Goal: Task Accomplishment & Management: Complete application form

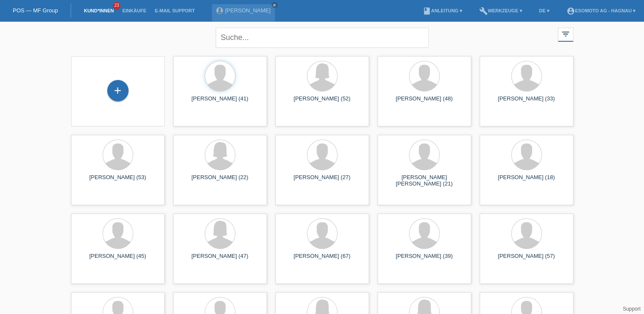
click at [112, 84] on div "+" at bounding box center [118, 90] width 20 height 14
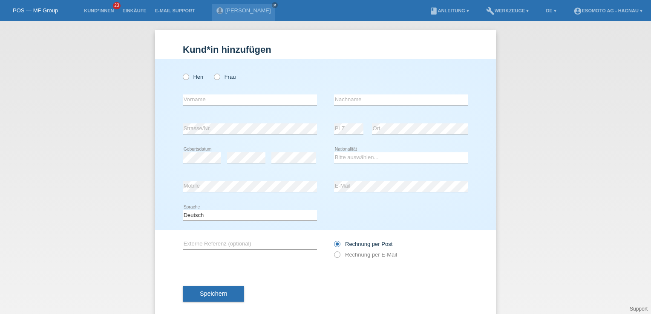
click at [213, 72] on icon at bounding box center [213, 72] width 0 height 0
click at [217, 78] on input "Frau" at bounding box center [217, 77] width 6 height 6
radio input "true"
click at [213, 94] on div "error Vorname" at bounding box center [250, 100] width 134 height 29
click at [211, 99] on input "text" at bounding box center [250, 100] width 134 height 11
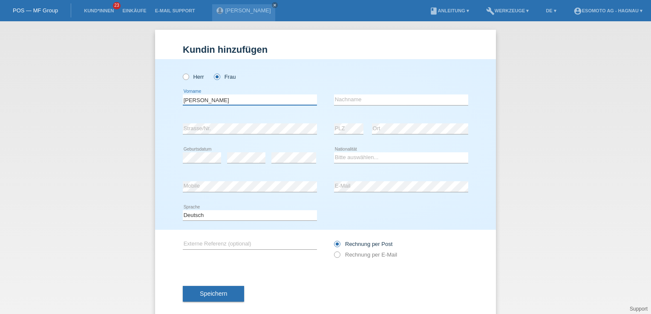
type input "Michaela"
type input "Cocco"
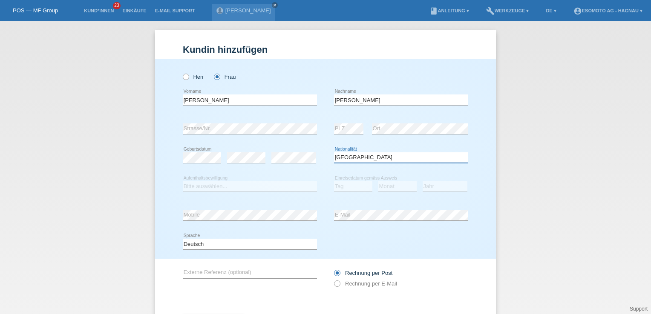
select select "IT"
click at [196, 190] on select "Bitte auswählen... C B B - Flüchtlingsstatus Andere" at bounding box center [250, 186] width 134 height 10
select select "C"
click at [183, 181] on select "Bitte auswählen... C B B - Flüchtlingsstatus Andere" at bounding box center [250, 186] width 134 height 10
click at [340, 185] on select "Tag 01 02 03 04 05 06 07 08 09 10 11" at bounding box center [353, 186] width 38 height 10
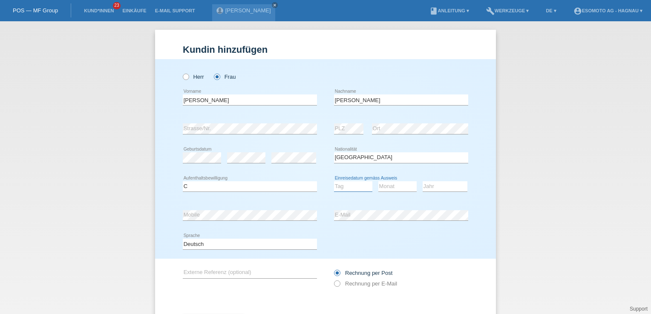
select select "07"
click at [334, 181] on select "Tag 01 02 03 04 05 06 07 08 09 10 11" at bounding box center [353, 186] width 38 height 10
click at [390, 186] on select "Monat 01 02 03 04 05 06 07 08 09 10 11" at bounding box center [397, 186] width 38 height 10
select select "07"
click at [378, 181] on select "Monat 01 02 03 04 05 06 07 08 09 10 11" at bounding box center [397, 186] width 38 height 10
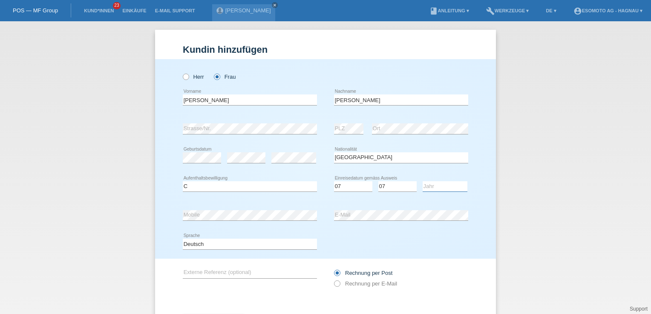
click at [425, 187] on select "Jahr 2025 2024 2023 2022 2021 2020 2019 2018 2017 2016 2015 2014 2013 2012 2011…" at bounding box center [445, 186] width 45 height 10
select select "2016"
click at [423, 181] on select "Jahr 2025 2024 2023 2022 2021 2020 2019 2018 2017 2016 2015 2014 2013 2012 2011…" at bounding box center [445, 186] width 45 height 10
click at [566, 124] on div "Kund*in hinzufügen Kunde hinzufügen Kundin hinzufügen Herr Frau Michaela error …" at bounding box center [325, 167] width 651 height 293
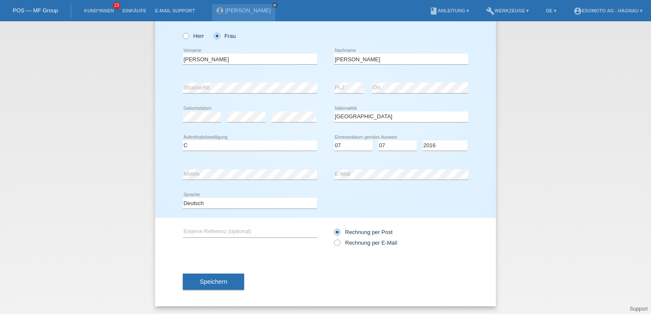
click at [219, 277] on div "Speichern" at bounding box center [325, 281] width 285 height 49
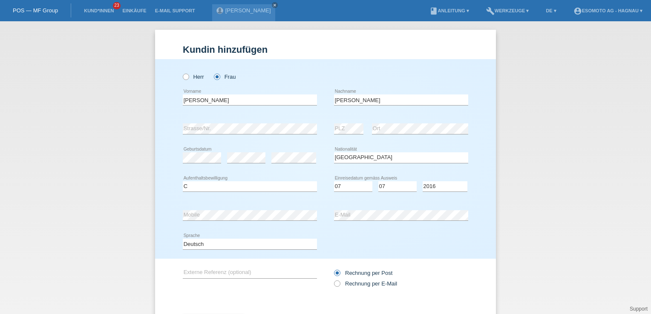
scroll to position [41, 0]
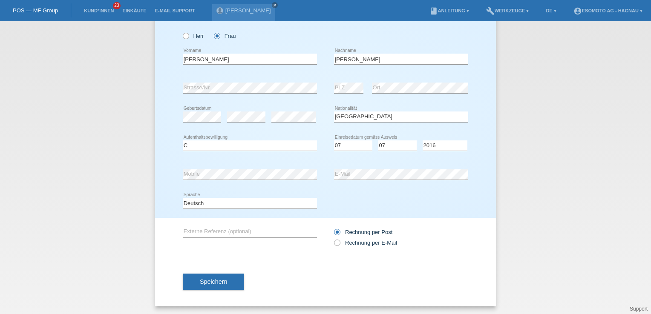
click at [221, 284] on span "Speichern" at bounding box center [213, 282] width 27 height 7
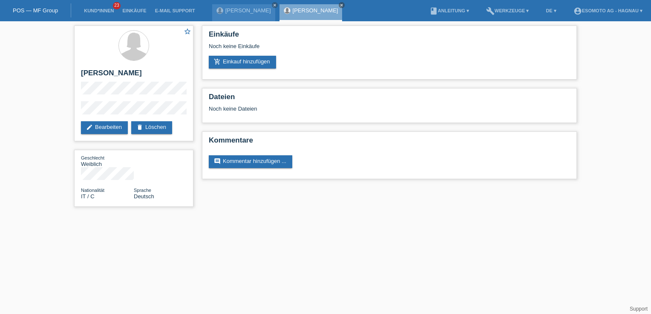
click at [247, 62] on link "add_shopping_cart Einkauf hinzufügen" at bounding box center [242, 62] width 67 height 13
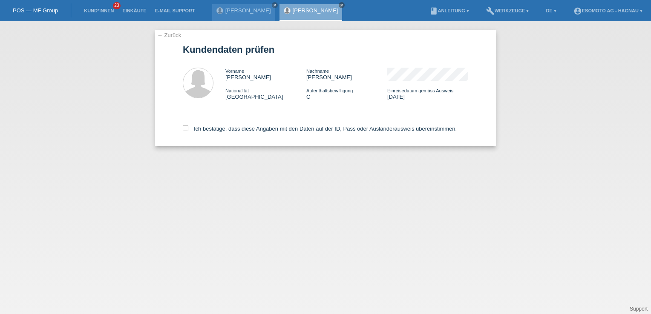
click at [187, 130] on icon at bounding box center [186, 129] width 6 height 6
click at [187, 130] on input "Ich bestätige, dass diese Angaben mit den Daten auf der ID, Pass oder Ausländer…" at bounding box center [186, 129] width 6 height 6
checkbox input "true"
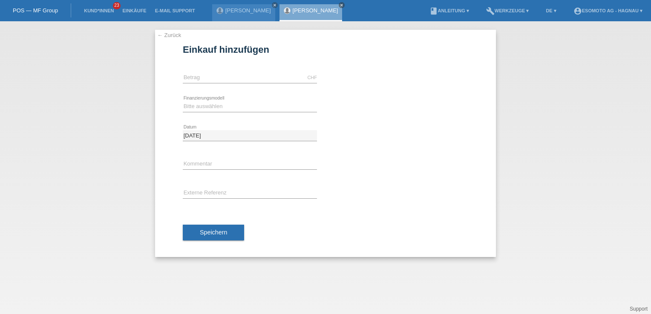
click at [293, 71] on div "CHF error [GEOGRAPHIC_DATA]" at bounding box center [250, 77] width 134 height 29
click at [290, 78] on input "text" at bounding box center [250, 77] width 134 height 11
type input "2590.00"
click at [214, 107] on select "Bitte auswählen Fixe Raten Kauf auf Rechnung mit Teilzahlungsoption" at bounding box center [250, 106] width 134 height 10
select select "69"
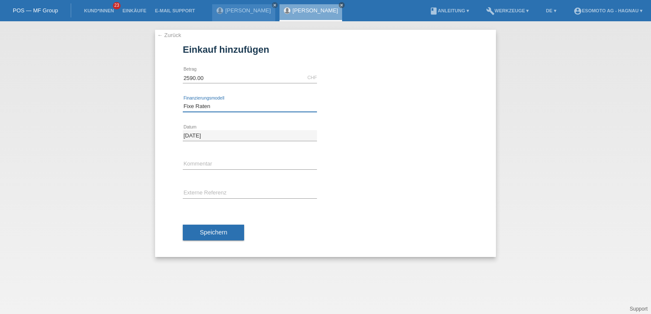
click at [183, 101] on select "Bitte auswählen Fixe Raten Kauf auf Rechnung mit Teilzahlungsoption" at bounding box center [250, 106] width 134 height 10
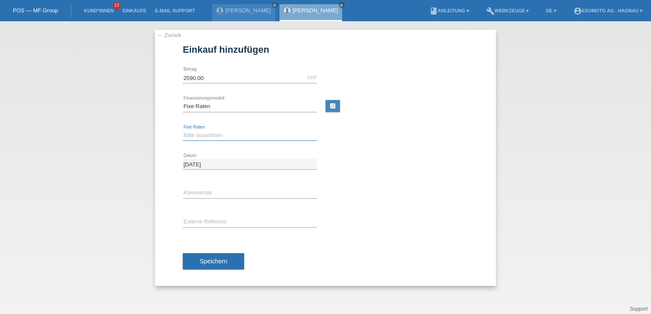
click at [211, 136] on select "Bitte auswählen 12 Raten 24 Raten 36 Raten 48 Raten" at bounding box center [250, 135] width 134 height 10
select select "138"
click at [183, 130] on select "Bitte auswählen 12 Raten 24 Raten 36 Raten 48 Raten" at bounding box center [250, 135] width 134 height 10
click at [216, 266] on button "Speichern" at bounding box center [213, 261] width 61 height 16
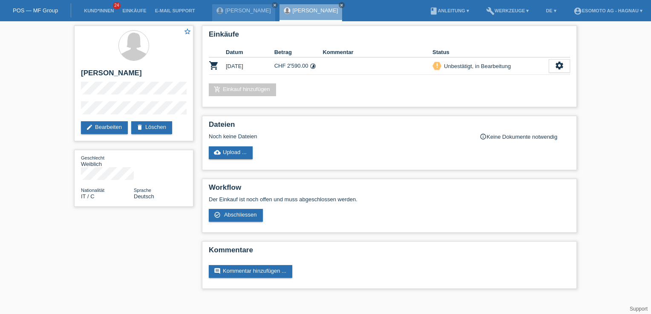
click at [265, 10] on link "[PERSON_NAME]" at bounding box center [248, 10] width 46 height 6
click at [275, 3] on icon "close" at bounding box center [275, 5] width 4 height 4
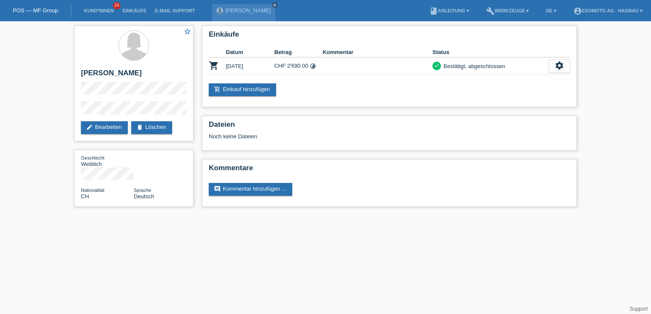
click at [273, 5] on icon "close" at bounding box center [275, 5] width 4 height 4
